Goal: Information Seeking & Learning: Learn about a topic

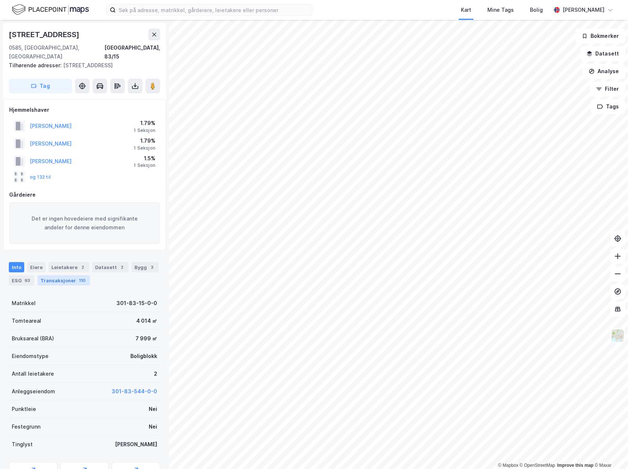
click at [78, 277] on div "110" at bounding box center [83, 280] width 10 height 7
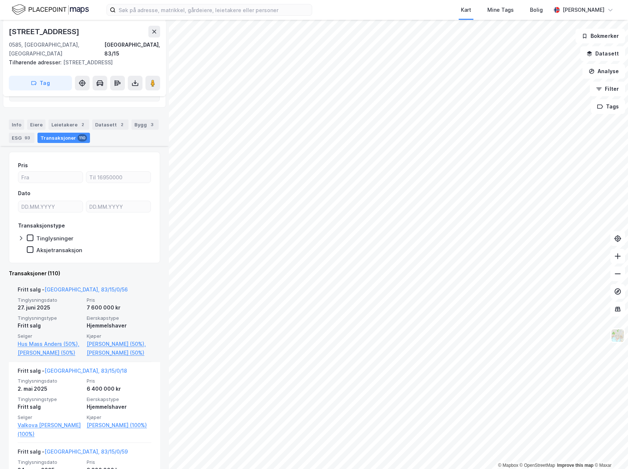
scroll to position [184, 0]
